Goal: Task Accomplishment & Management: Use online tool/utility

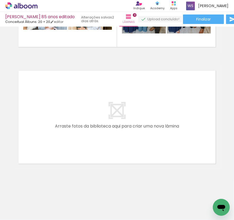
scroll to position [0, 878]
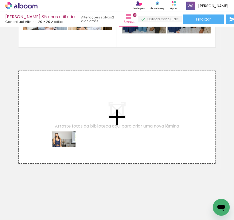
drag, startPoint x: 84, startPoint y: 206, endPoint x: 68, endPoint y: 147, distance: 60.5
click at [68, 147] on quentale-workspace at bounding box center [117, 110] width 234 height 220
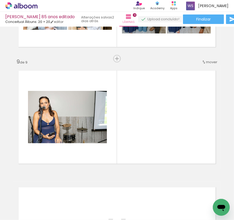
scroll to position [922, 0]
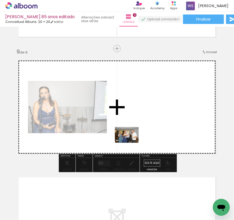
drag, startPoint x: 118, startPoint y: 201, endPoint x: 131, endPoint y: 143, distance: 59.4
click at [131, 143] on quentale-workspace at bounding box center [117, 110] width 234 height 220
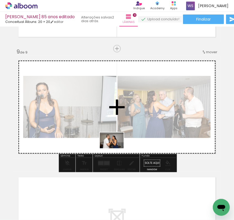
drag, startPoint x: 205, startPoint y: 201, endPoint x: 116, endPoint y: 149, distance: 103.6
click at [116, 149] on quentale-workspace at bounding box center [117, 110] width 234 height 220
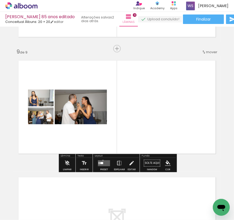
click at [102, 160] on quentale-layouter at bounding box center [104, 163] width 12 height 6
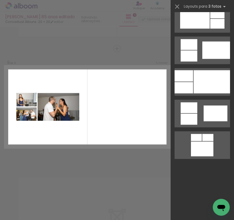
scroll to position [0, 0]
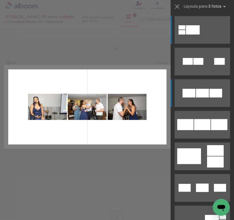
click at [178, 75] on quentale-layouter at bounding box center [201, 62] width 55 height 28
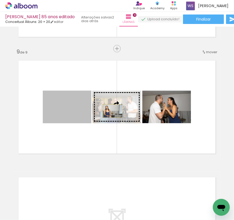
drag, startPoint x: 79, startPoint y: 112, endPoint x: 112, endPoint y: 111, distance: 33.5
click at [0, 0] on slot at bounding box center [0, 0] width 0 height 0
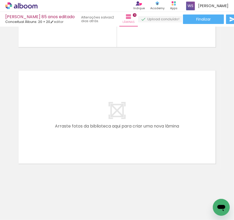
scroll to position [0, 1022]
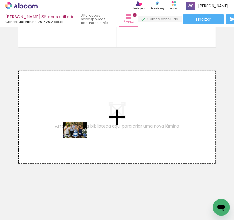
drag, startPoint x: 128, startPoint y: 206, endPoint x: 79, endPoint y: 138, distance: 83.6
click at [79, 138] on quentale-workspace at bounding box center [117, 110] width 234 height 220
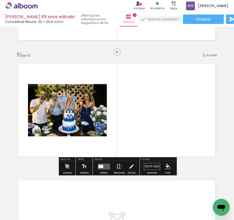
scroll to position [1039, 0]
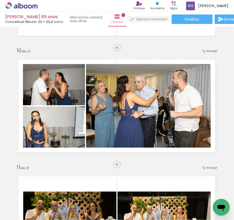
scroll to position [165, 0]
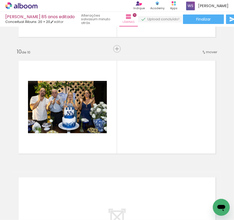
scroll to position [0, 1077]
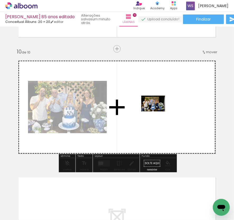
drag, startPoint x: 164, startPoint y: 202, endPoint x: 157, endPoint y: 112, distance: 91.0
click at [157, 112] on quentale-workspace at bounding box center [117, 110] width 234 height 220
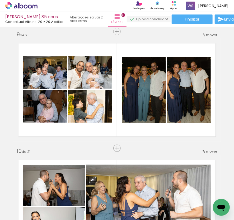
scroll to position [165, 0]
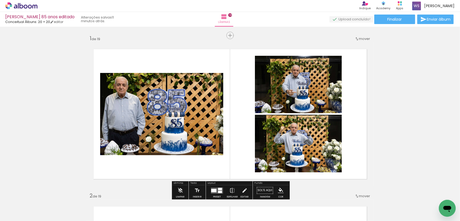
scroll to position [0, 287]
